Goal: Transaction & Acquisition: Purchase product/service

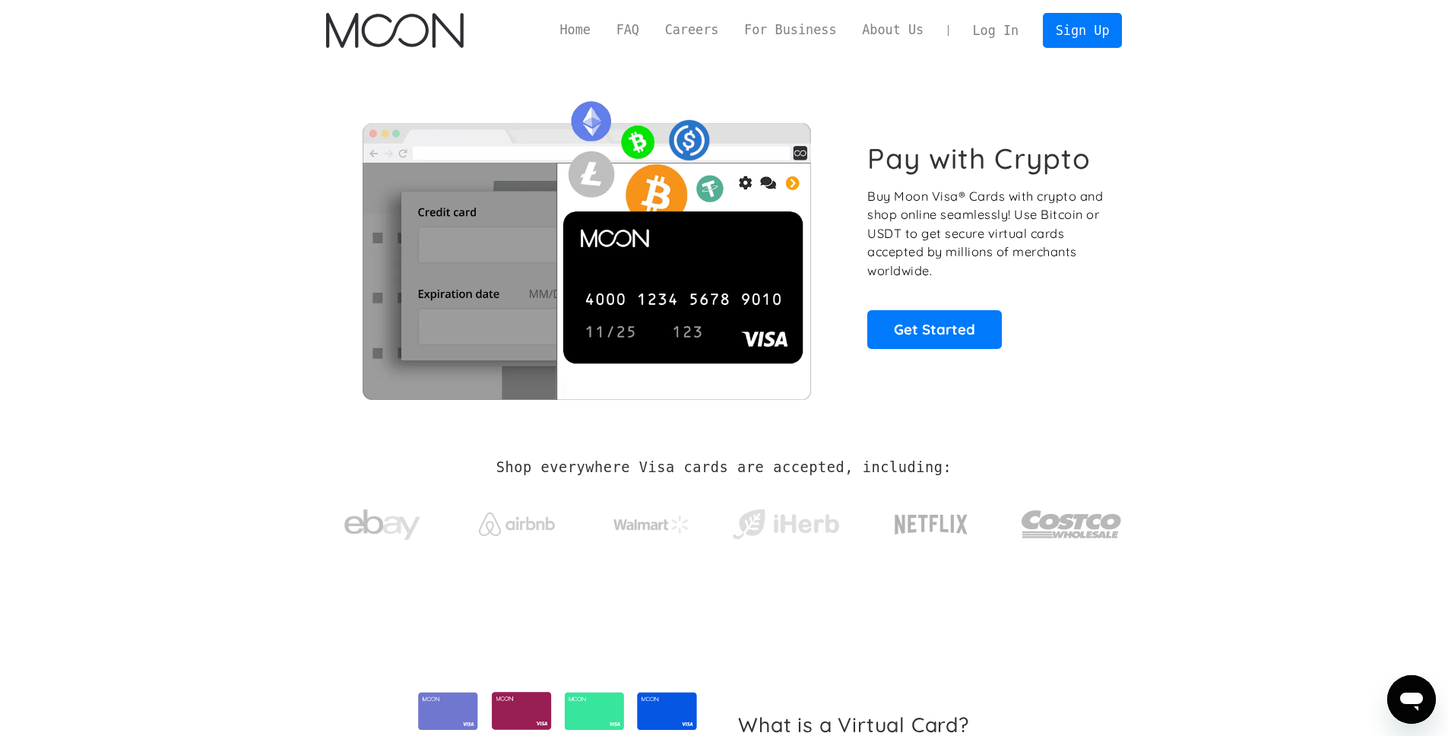
click at [988, 23] on link "Log In" at bounding box center [995, 30] width 71 height 33
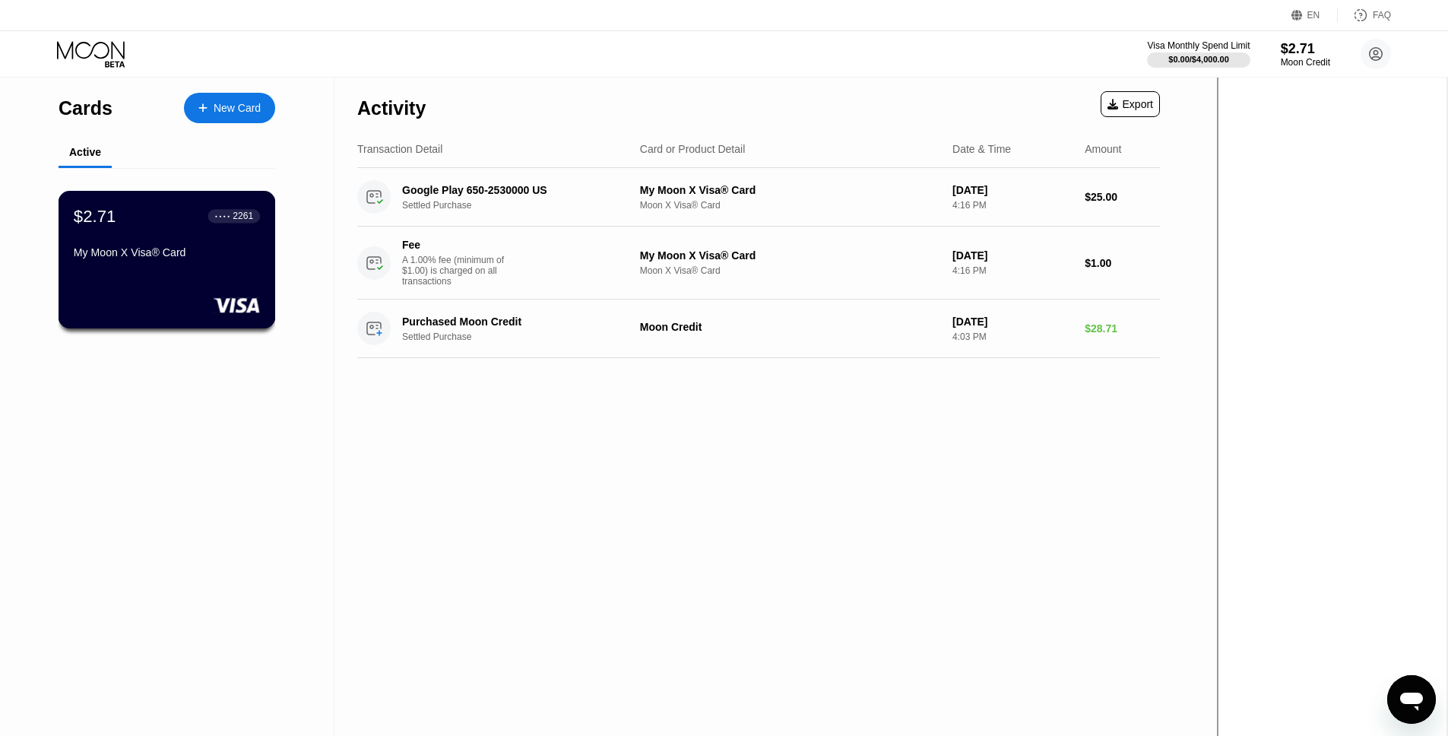
click at [170, 257] on div "My Moon X Visa® Card" at bounding box center [167, 252] width 186 height 12
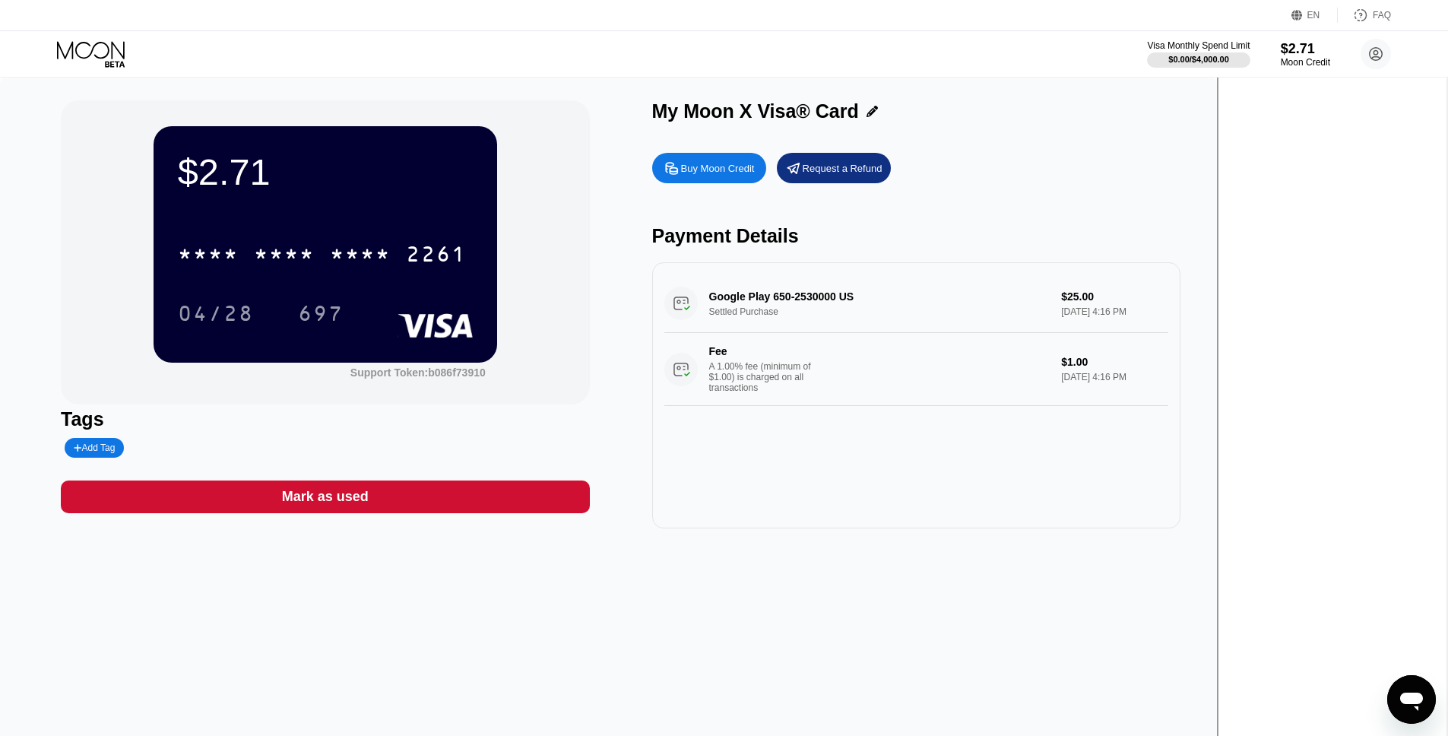
click at [755, 170] on div "Buy Moon Credit" at bounding box center [718, 168] width 74 height 13
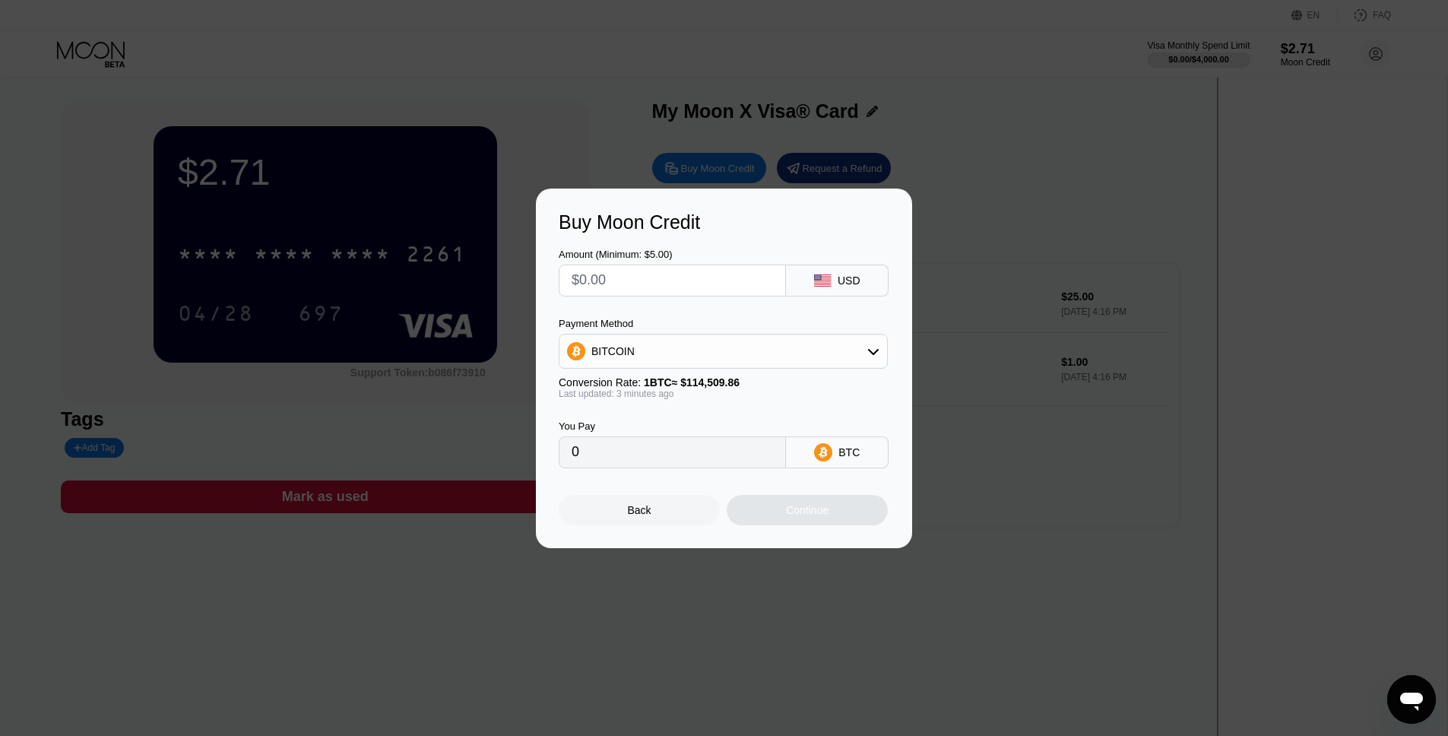
click at [754, 348] on div "BITCOIN" at bounding box center [723, 351] width 328 height 30
click at [660, 420] on span "USDT on TRON" at bounding box center [633, 426] width 77 height 12
type input "0.00"
click at [686, 274] on input "text" at bounding box center [672, 280] width 201 height 30
type input "$1"
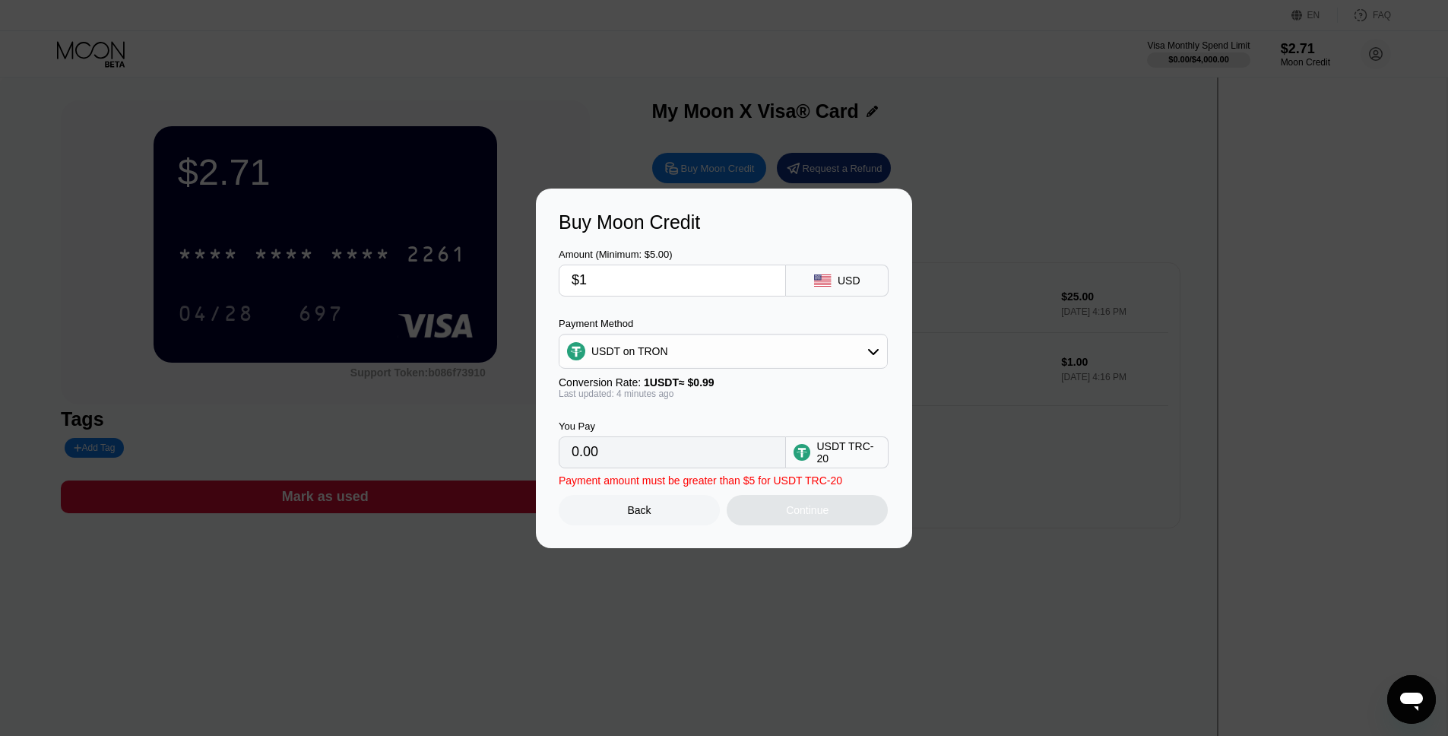
type input "1.01"
type input "$10"
type input "10.10"
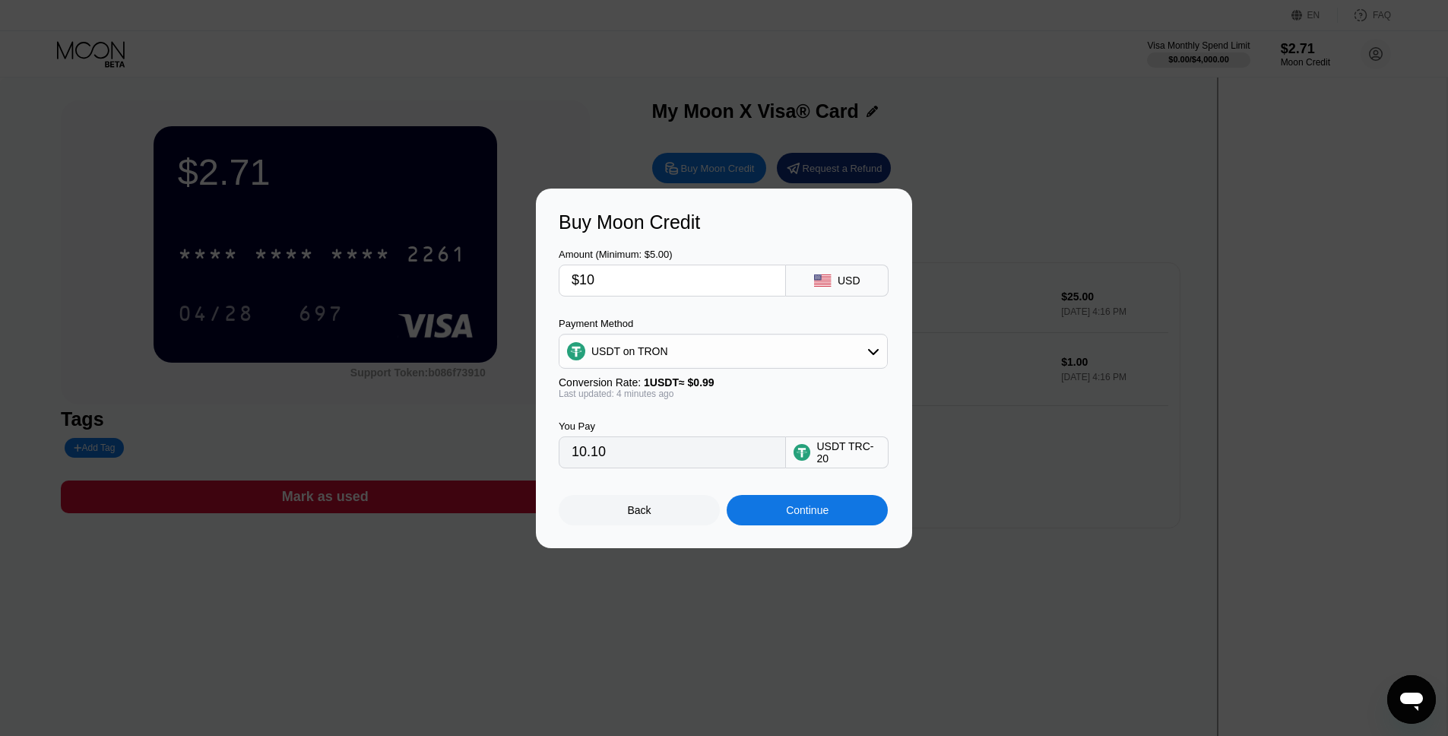
type input "$10"
click at [804, 514] on div "Continue" at bounding box center [807, 510] width 43 height 12
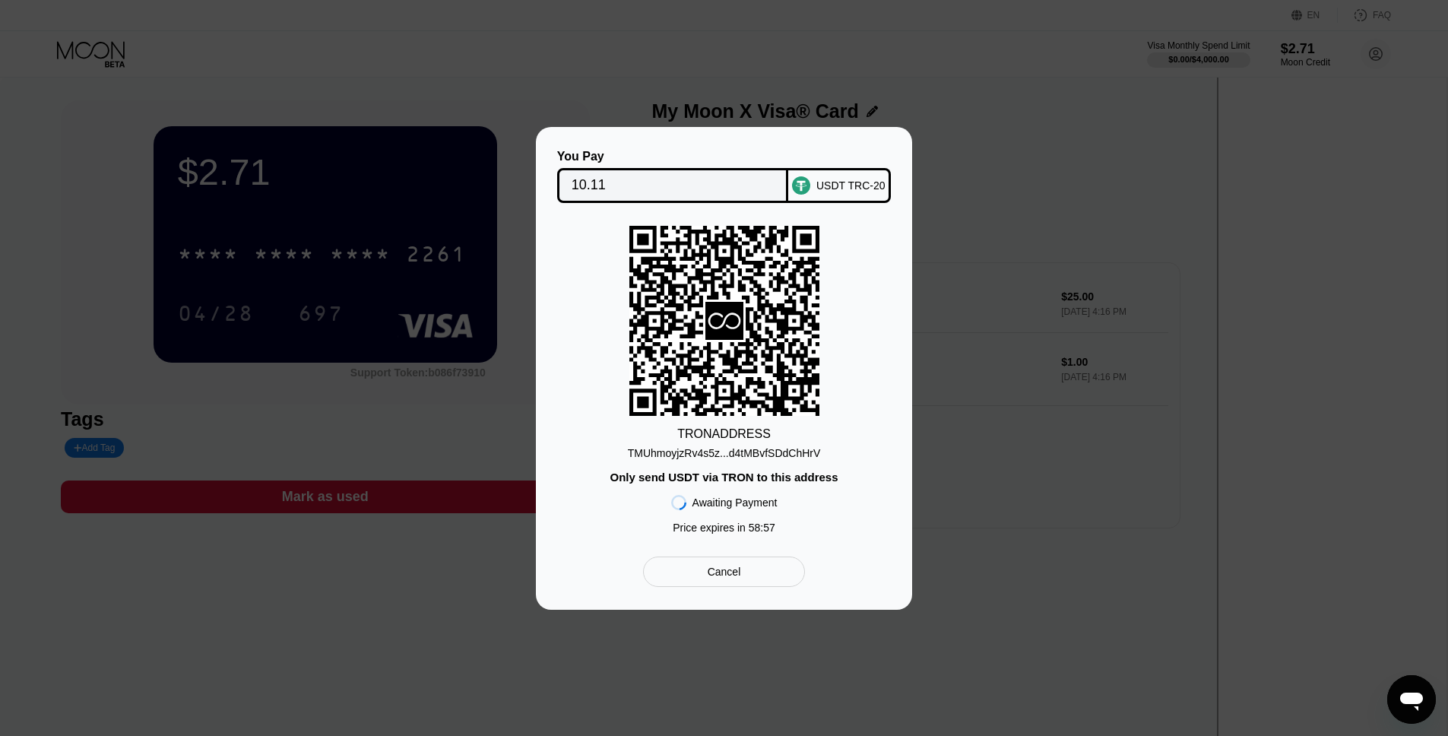
drag, startPoint x: 837, startPoint y: 449, endPoint x: 629, endPoint y: 459, distance: 208.5
click at [629, 459] on div "TRON ADDRESS TMUhmoyjzRv4s5z...d4tMBvfSDdChHrV Only send USDT via TRON to this …" at bounding box center [724, 383] width 331 height 315
copy div "TMUhmoyjzRv4s5z"
click at [789, 451] on div "TMUhmoyjzRv4s5z...d4tMBvfSDdChHrV" at bounding box center [724, 453] width 193 height 12
